Goal: Information Seeking & Learning: Understand process/instructions

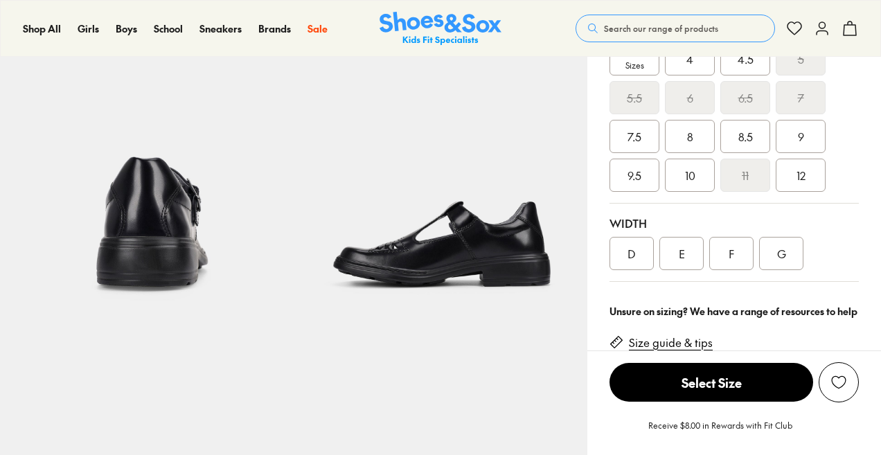
scroll to position [348, 0]
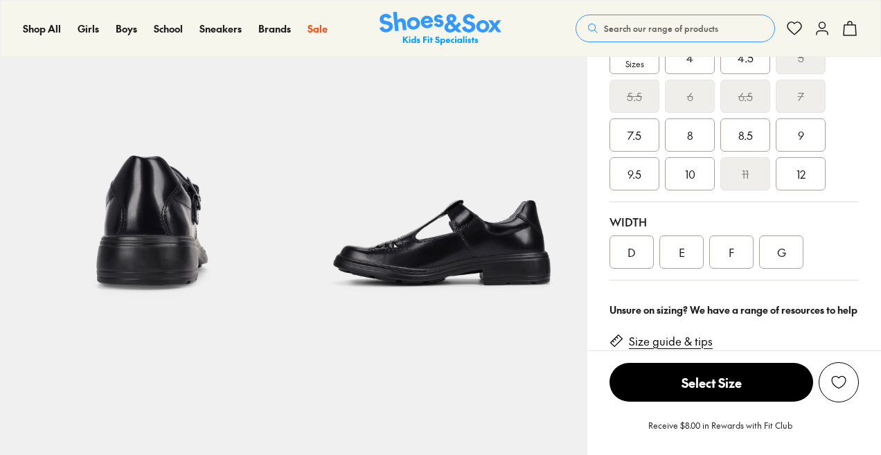
click at [757, 140] on div "8.5" at bounding box center [746, 134] width 50 height 33
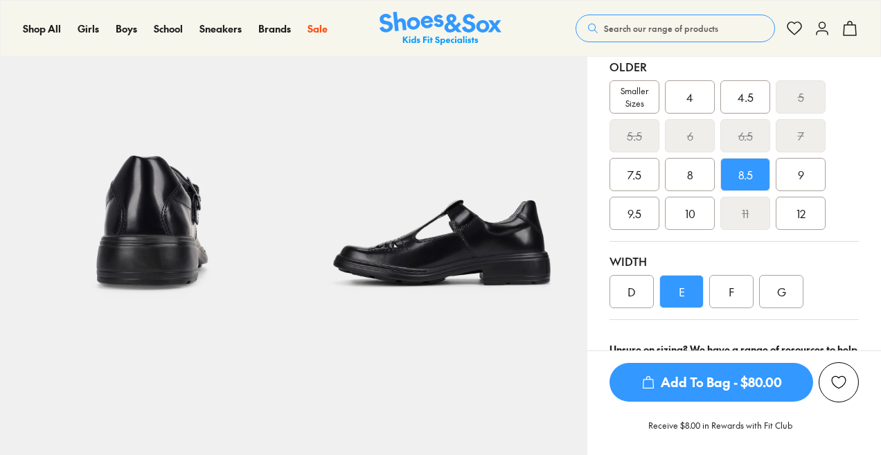
select select "*"
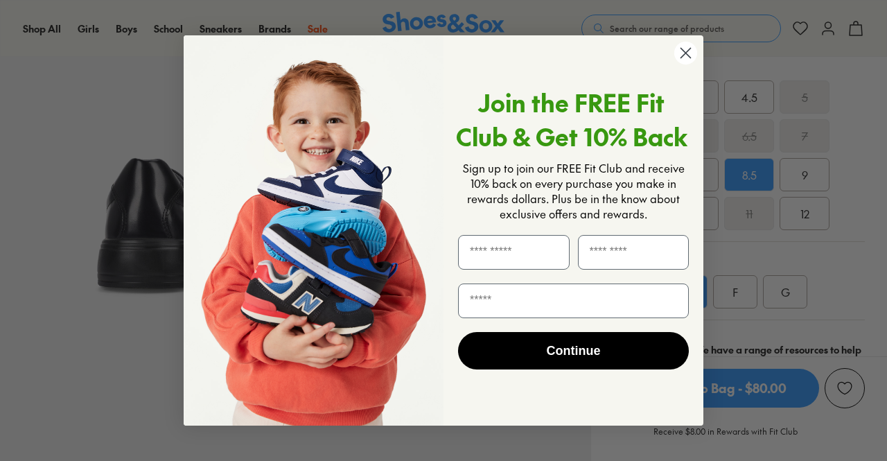
click at [696, 64] on circle "Close dialog" at bounding box center [685, 53] width 23 height 23
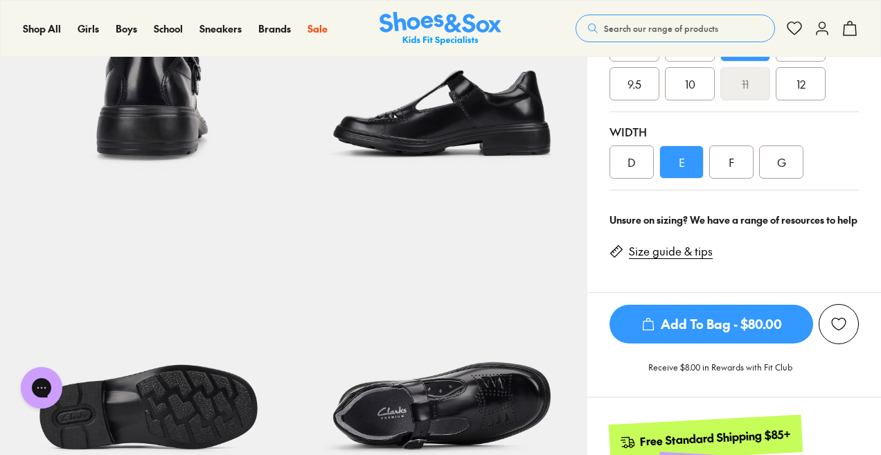
scroll to position [478, 0]
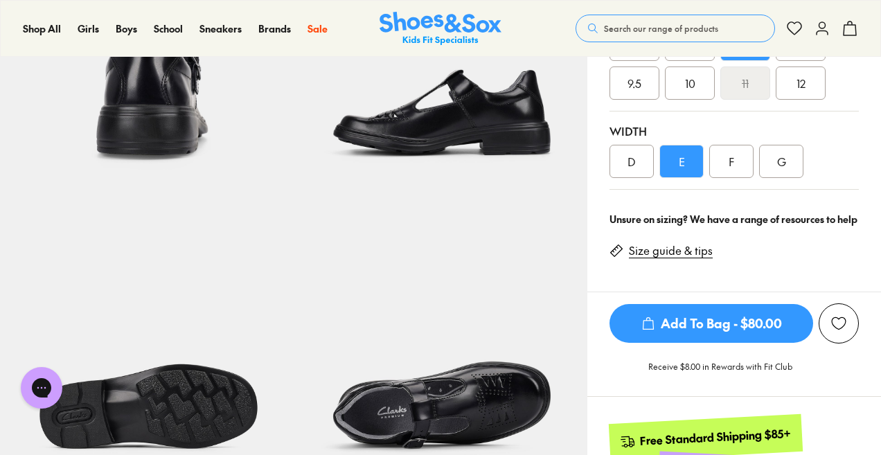
click at [637, 161] on div "D" at bounding box center [632, 161] width 44 height 33
click at [683, 166] on div "E" at bounding box center [682, 161] width 44 height 33
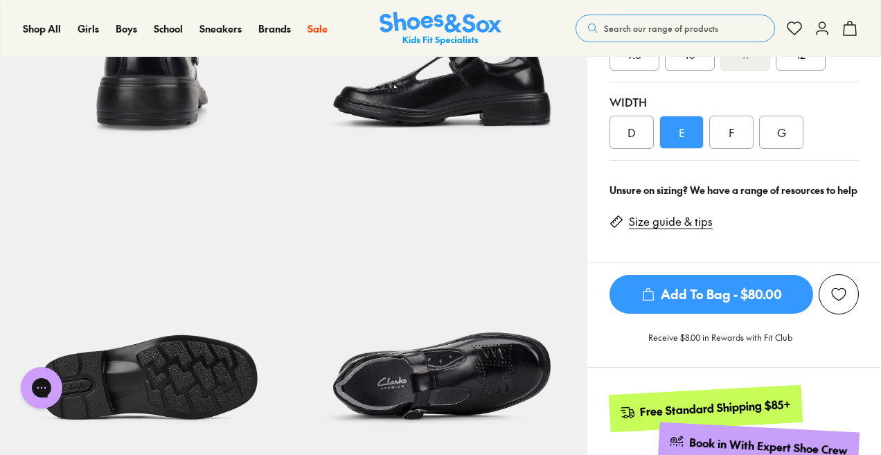
click at [677, 224] on link "Size guide & tips" at bounding box center [671, 221] width 84 height 15
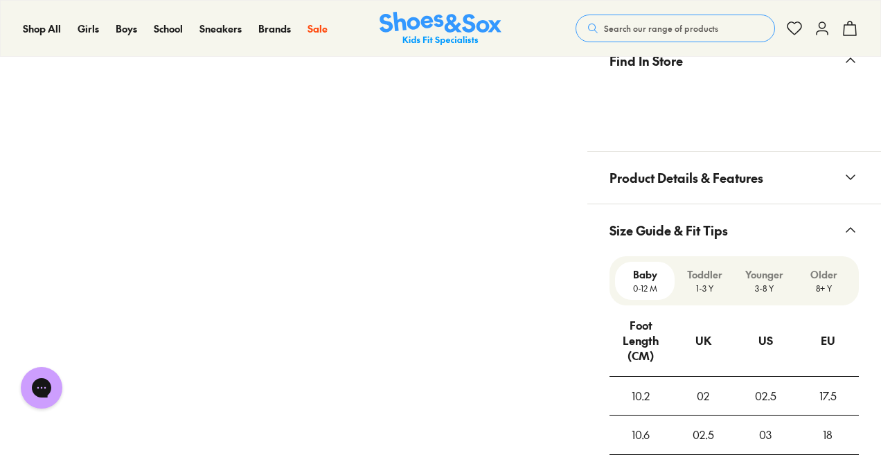
scroll to position [960, 0]
click at [838, 279] on p "Older" at bounding box center [823, 274] width 48 height 15
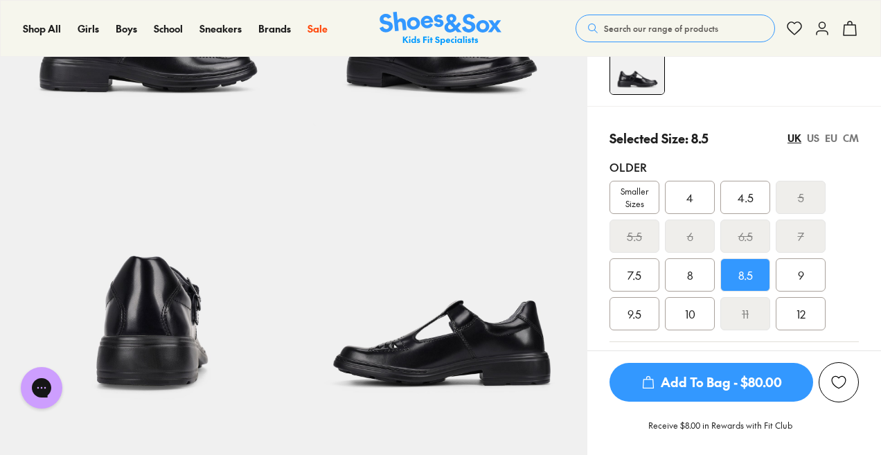
scroll to position [236, 0]
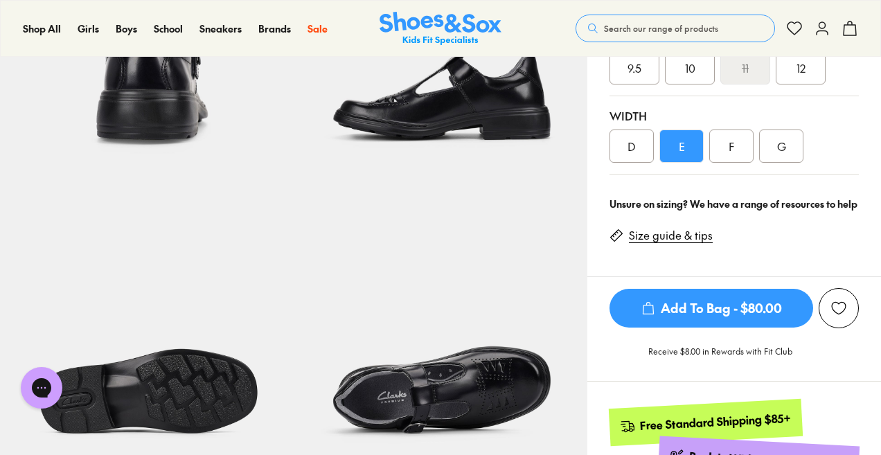
scroll to position [507, 0]
